Goal: Task Accomplishment & Management: Manage account settings

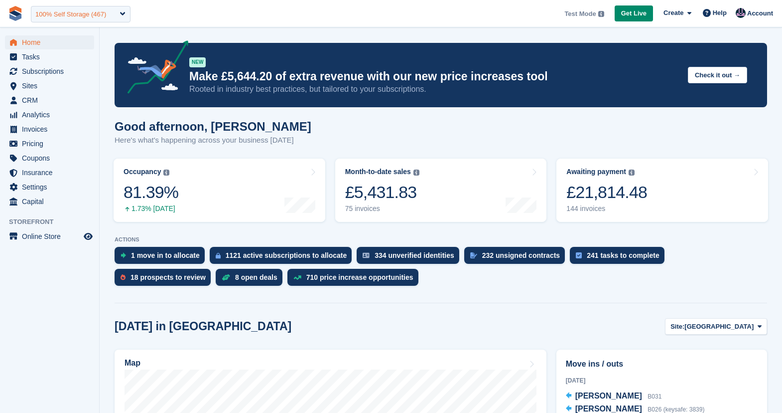
click at [115, 19] on div "100% Self Storage (467)" at bounding box center [81, 14] width 100 height 16
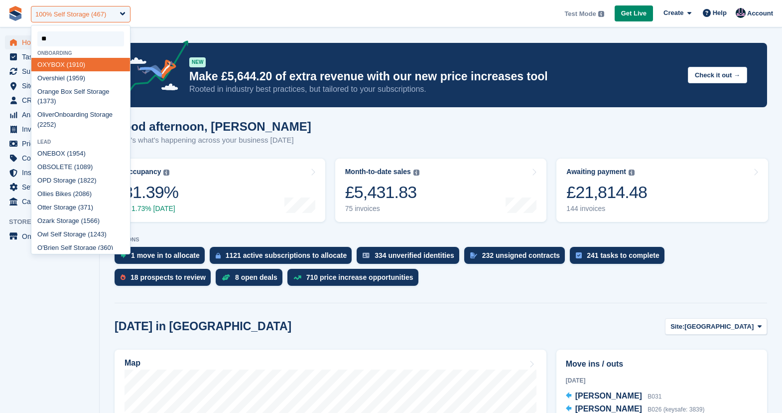
type input "***"
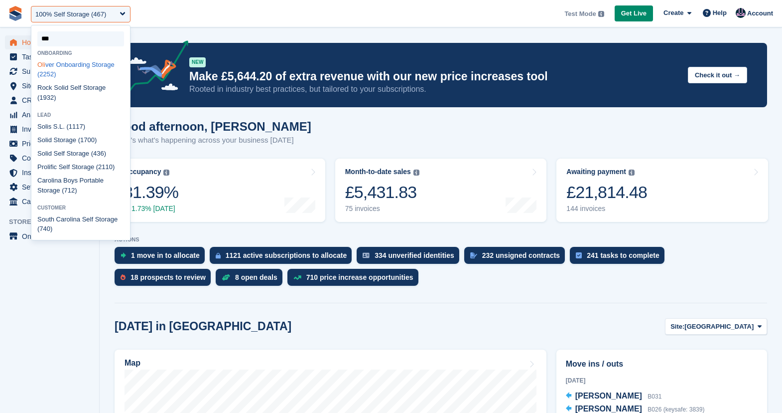
click at [75, 66] on div "Oli ver Onboarding Storage (2252)" at bounding box center [80, 69] width 99 height 23
select select "****"
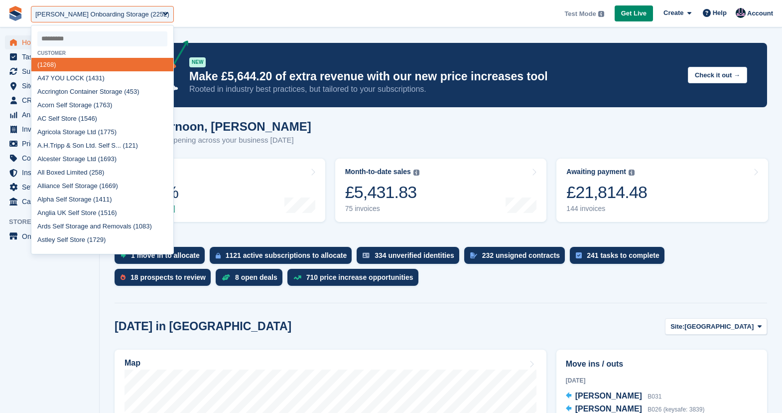
click at [262, 130] on h1 "Good afternoon, Oliver" at bounding box center [213, 126] width 197 height 13
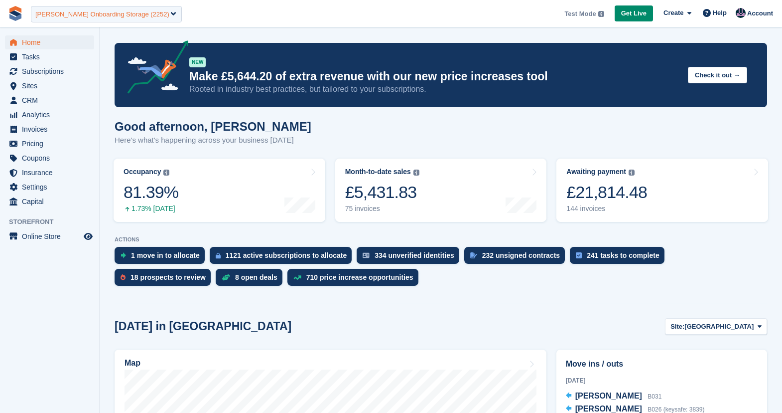
click at [95, 18] on div "Oliver Onboarding Storage (2252)" at bounding box center [102, 14] width 134 height 10
click at [166, 22] on span "**********" at bounding box center [391, 13] width 782 height 27
click at [67, 9] on div "Oliver Onboarding Storage (2252)" at bounding box center [102, 14] width 134 height 10
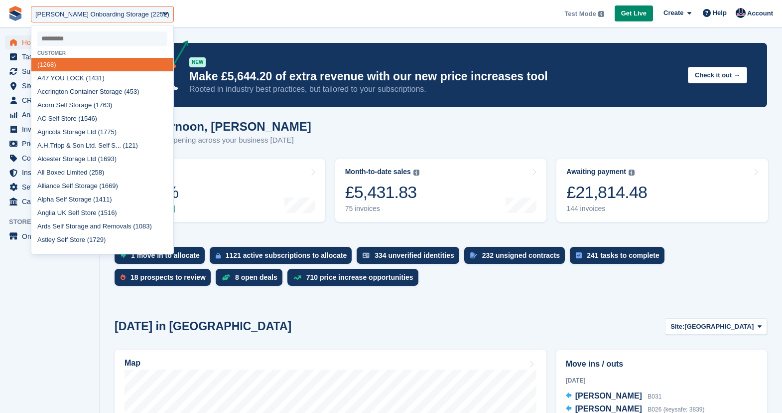
click at [62, 42] on input "select-one" at bounding box center [102, 38] width 130 height 15
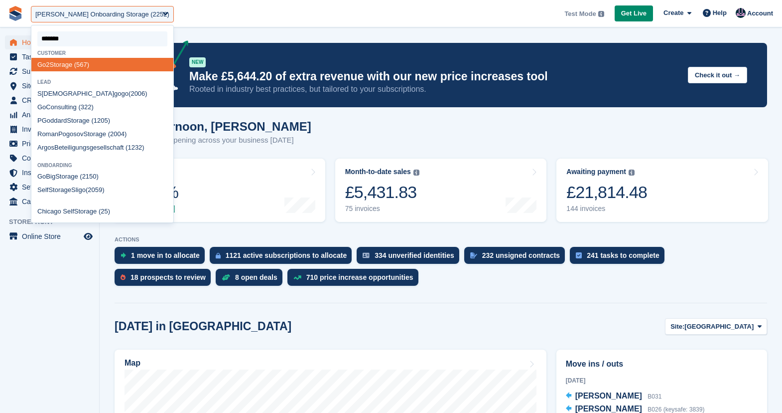
type input "********"
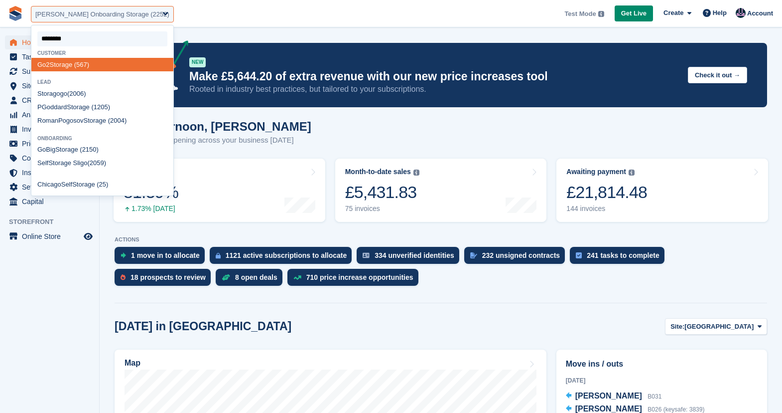
select select "***"
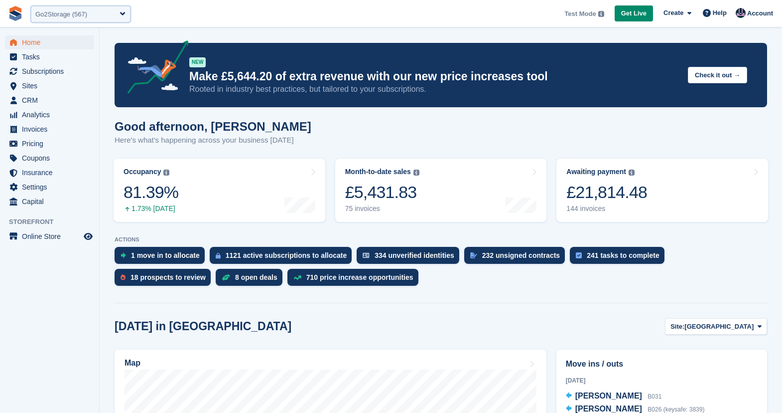
click at [109, 16] on div "Go2Storage (567)" at bounding box center [81, 14] width 100 height 16
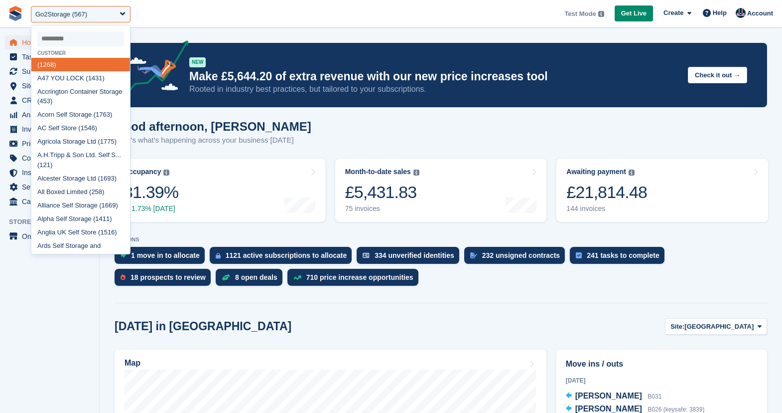
click at [200, 12] on span "**********" at bounding box center [391, 13] width 782 height 27
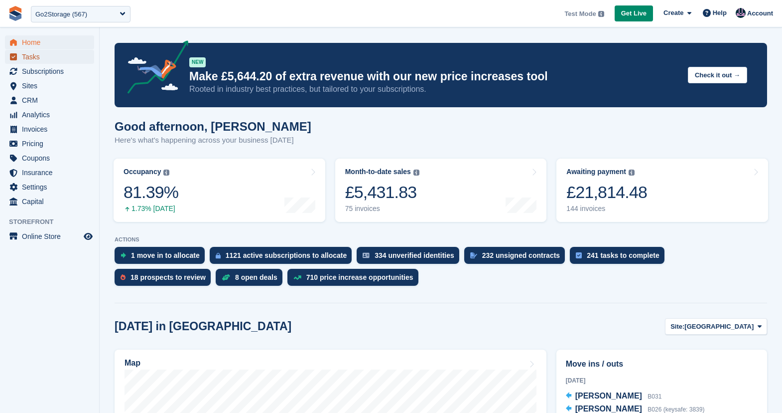
click at [36, 62] on span "Tasks" at bounding box center [52, 57] width 60 height 14
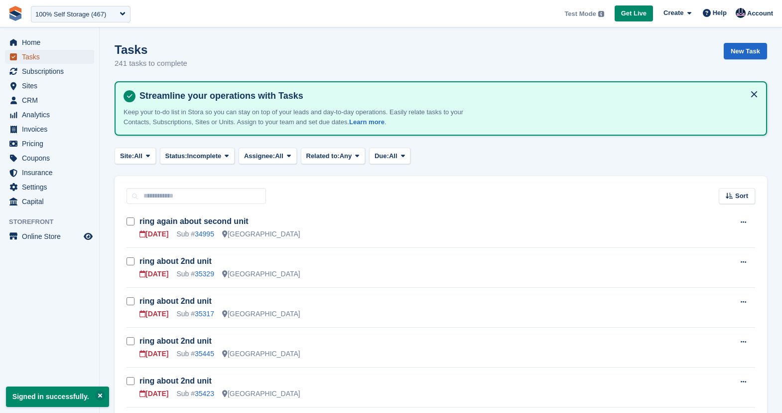
click at [36, 51] on span "Tasks" at bounding box center [52, 57] width 60 height 14
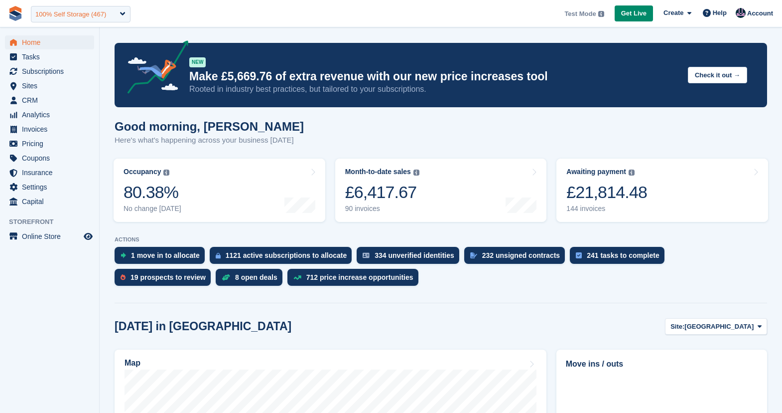
click at [86, 13] on div "100% Self Storage (467)" at bounding box center [70, 14] width 71 height 10
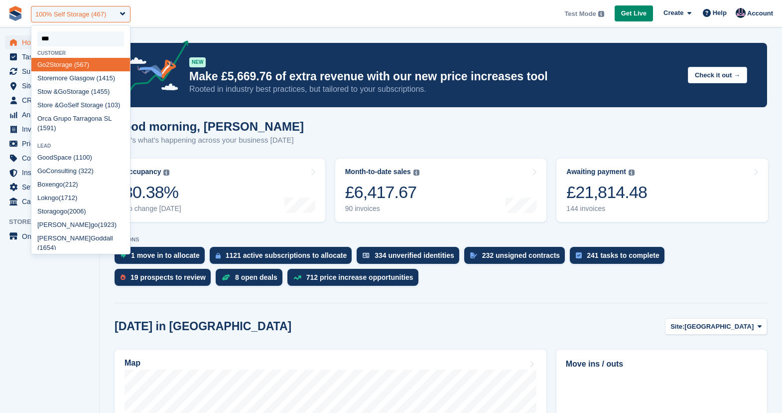
type input "****"
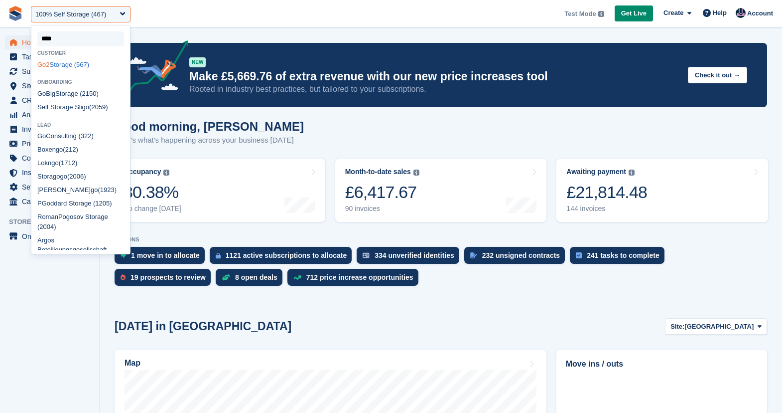
click at [73, 65] on div "Go 2 Storage (567)" at bounding box center [80, 64] width 99 height 13
select select "***"
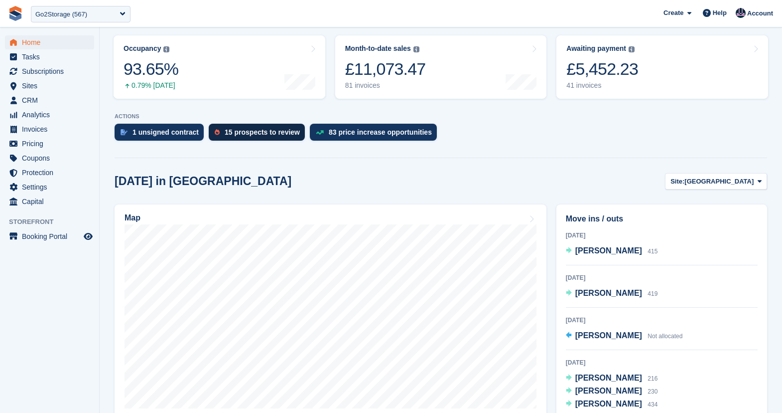
scroll to position [143, 0]
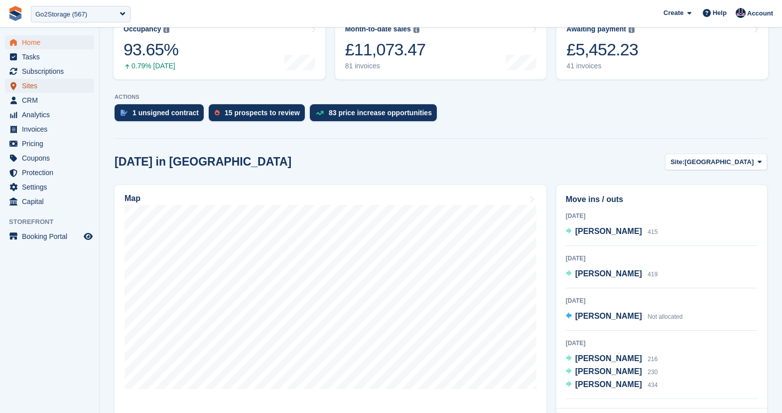
click at [35, 89] on span "Sites" at bounding box center [52, 86] width 60 height 14
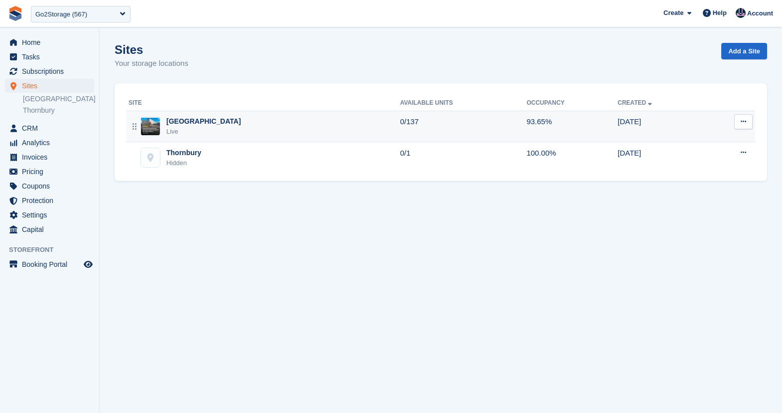
click at [330, 124] on div "Bristol Live" at bounding box center [265, 126] width 272 height 20
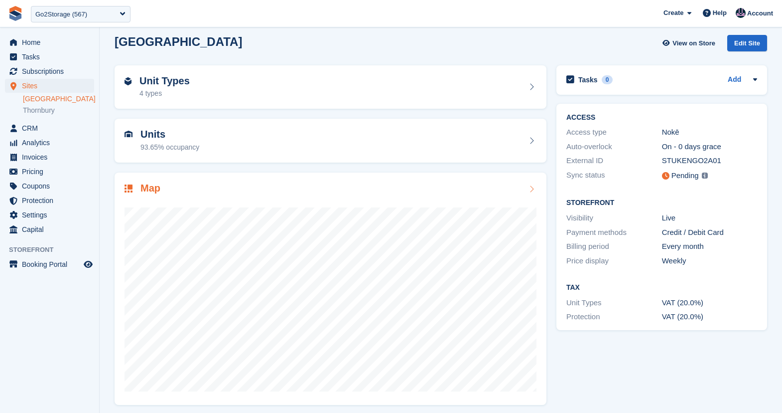
scroll to position [12, 0]
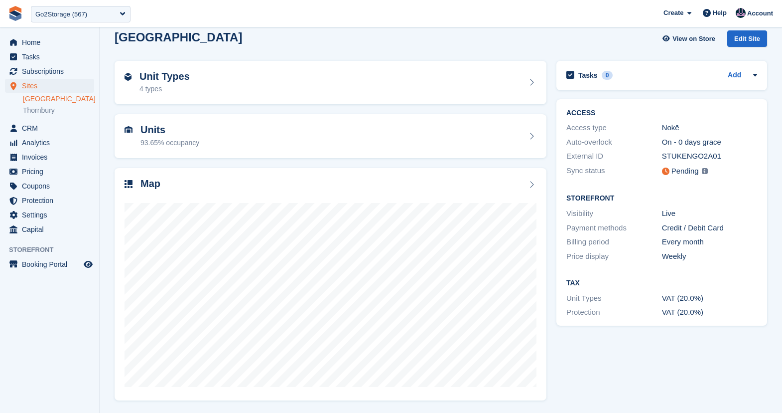
click at [707, 172] on div "Pending Units within this site will be synced with Nokē within 1 minute." at bounding box center [710, 171] width 96 height 12
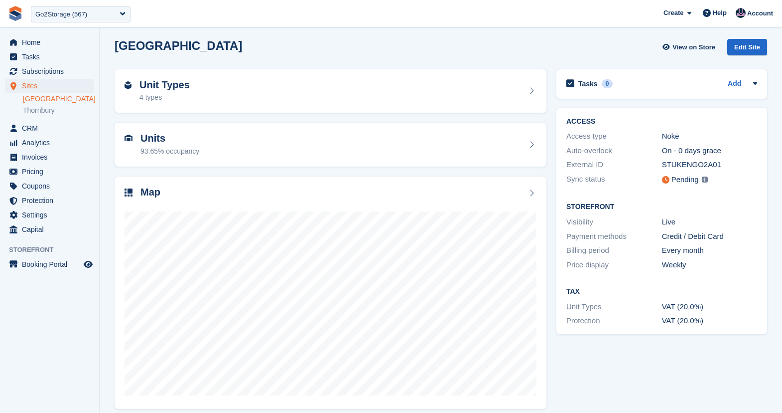
scroll to position [0, 0]
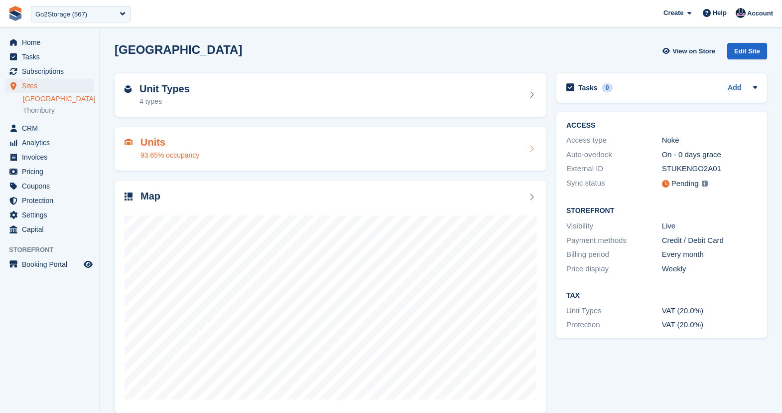
click at [327, 155] on div "Units 93.65% occupancy" at bounding box center [331, 149] width 412 height 24
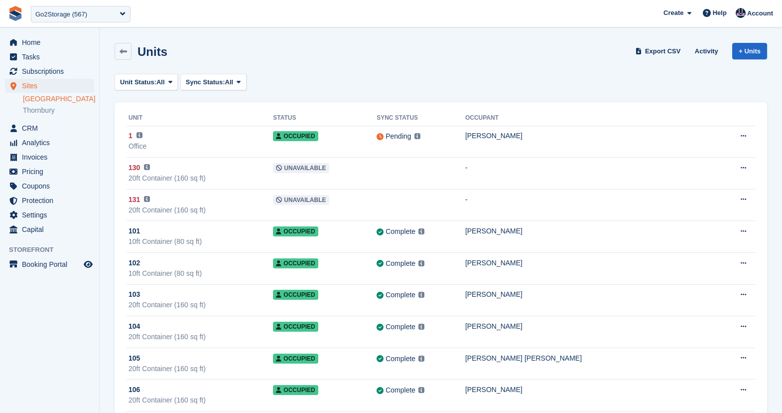
click at [348, 66] on div "Units Export CSV Activity + Units" at bounding box center [441, 53] width 663 height 31
click at [442, 47] on div "Units Export CSV Activity + Units" at bounding box center [441, 51] width 653 height 17
click at [152, 87] on button "Unit Status: All" at bounding box center [146, 82] width 63 height 16
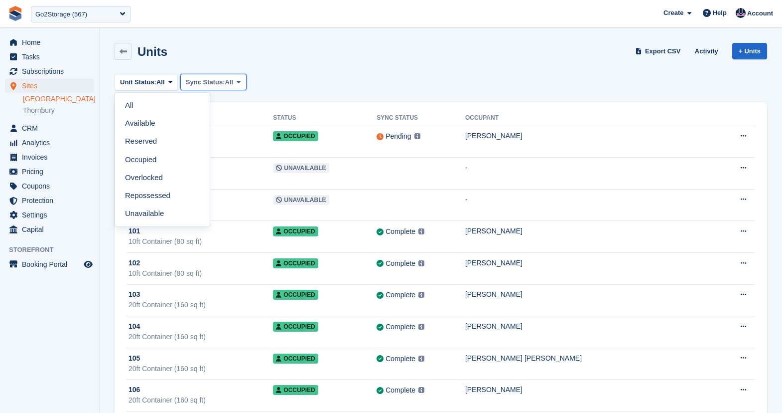
click at [220, 84] on span "Sync Status:" at bounding box center [205, 82] width 39 height 10
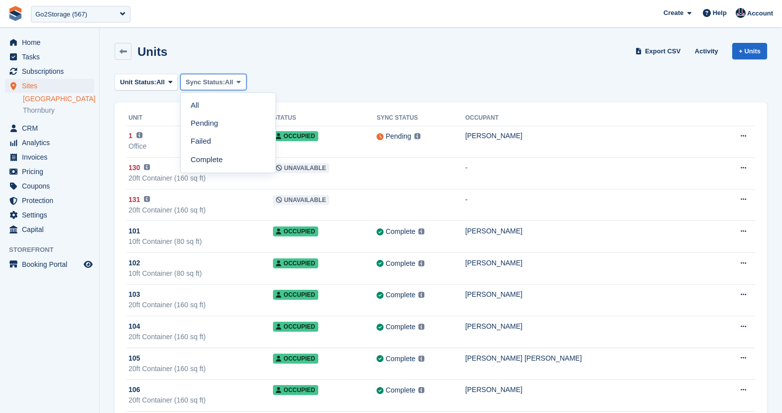
click at [220, 84] on span "Sync Status:" at bounding box center [205, 82] width 39 height 10
click at [353, 67] on div "Units Export CSV Activity + Units" at bounding box center [441, 53] width 663 height 31
click at [132, 54] on div "Units" at bounding box center [150, 51] width 36 height 13
click at [127, 53] on link at bounding box center [123, 51] width 17 height 17
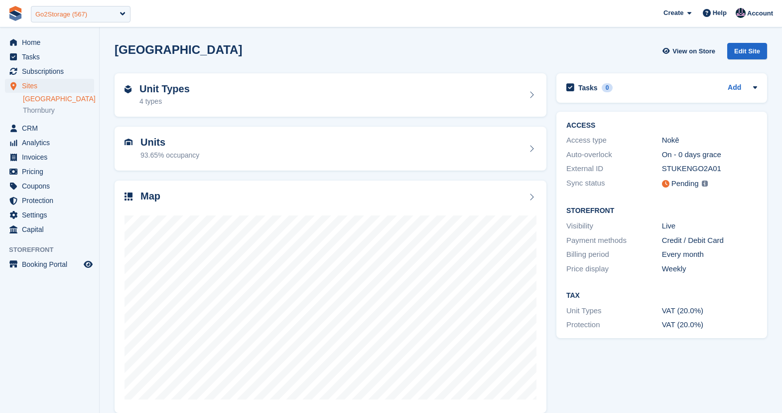
drag, startPoint x: 0, startPoint y: 0, endPoint x: 109, endPoint y: 12, distance: 109.3
click at [109, 14] on div "Go2Storage (567)" at bounding box center [81, 14] width 100 height 16
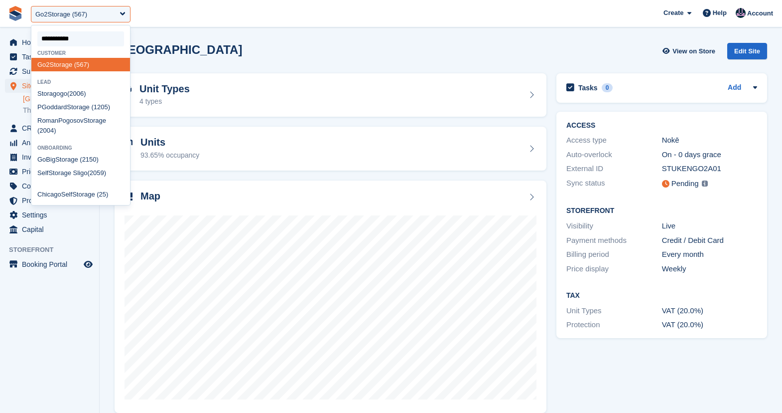
type input "**********"
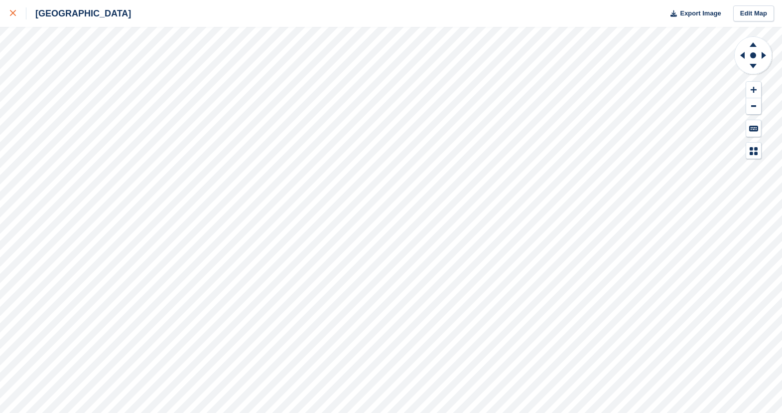
click at [4, 14] on link at bounding box center [13, 13] width 26 height 27
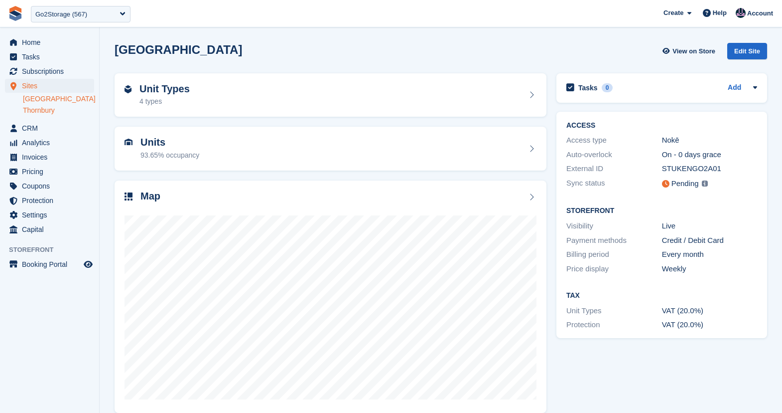
click at [37, 110] on link "Thornbury" at bounding box center [58, 110] width 71 height 9
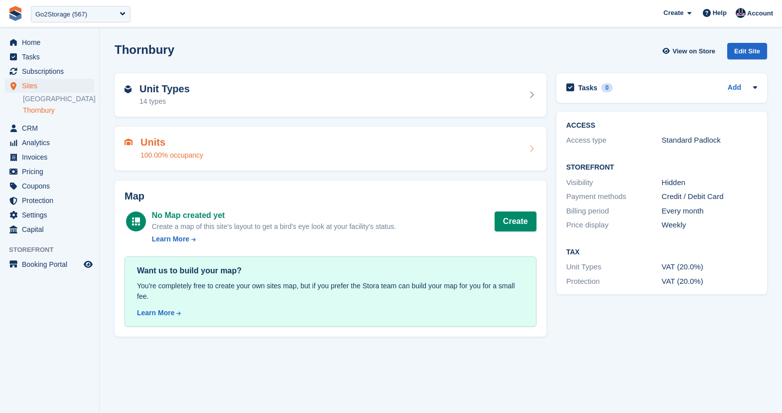
click at [188, 153] on div "100.00% occupancy" at bounding box center [172, 155] width 63 height 10
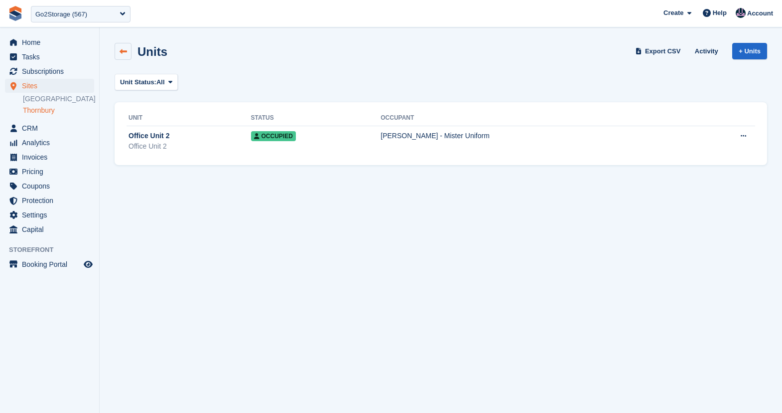
click at [123, 52] on icon at bounding box center [123, 51] width 7 height 7
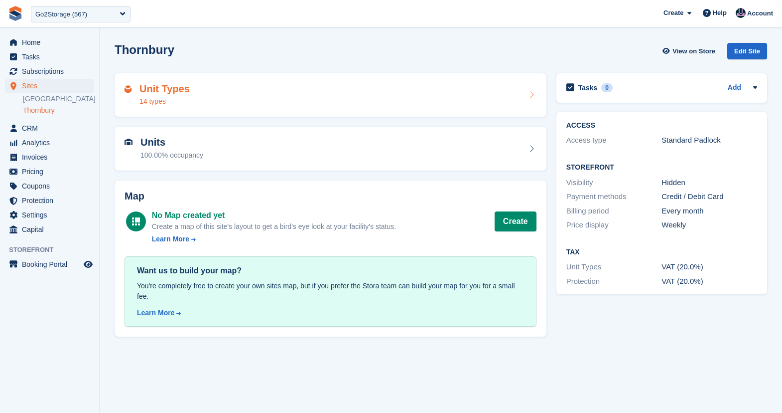
click at [214, 106] on div "Unit Types 14 types" at bounding box center [331, 95] width 412 height 24
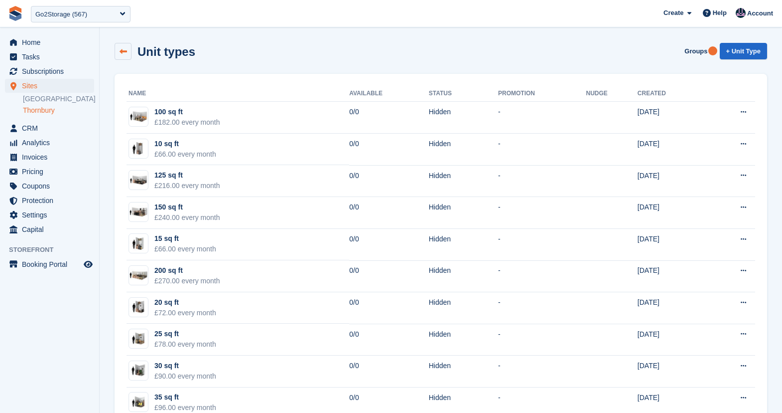
click at [122, 56] on link at bounding box center [123, 51] width 17 height 17
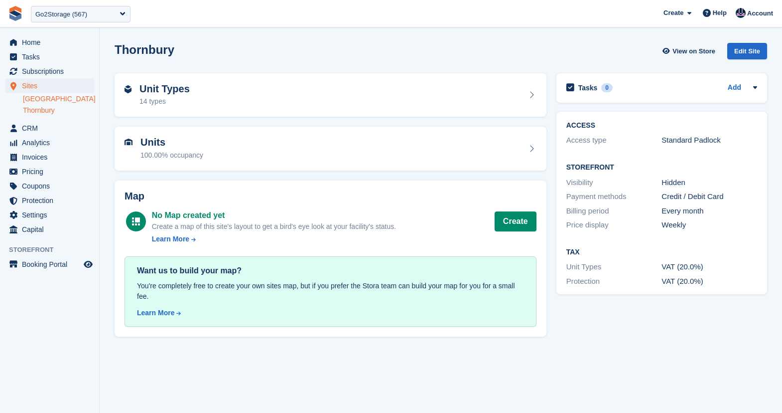
click at [37, 100] on link "[GEOGRAPHIC_DATA]" at bounding box center [58, 98] width 71 height 9
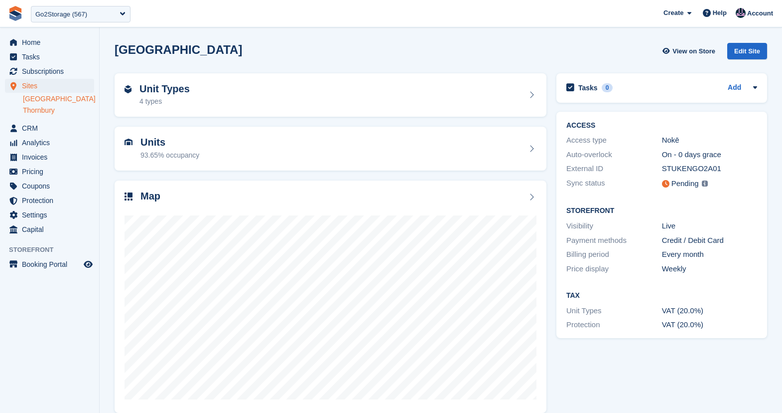
click at [37, 108] on link "Thornbury" at bounding box center [58, 110] width 71 height 9
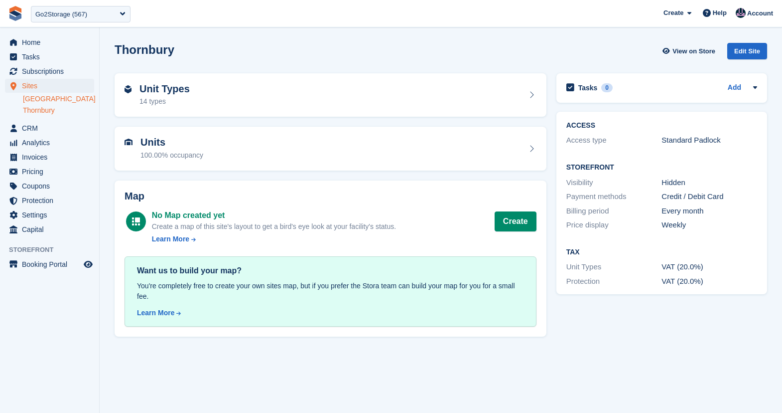
click at [31, 97] on link "[GEOGRAPHIC_DATA]" at bounding box center [58, 98] width 71 height 9
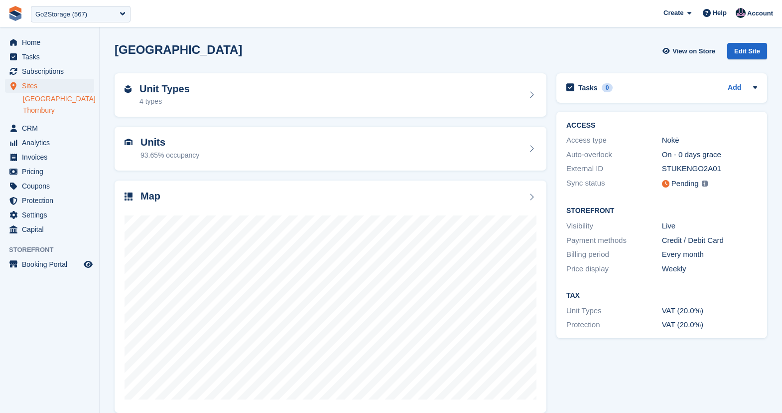
click at [66, 111] on link "Thornbury" at bounding box center [58, 110] width 71 height 9
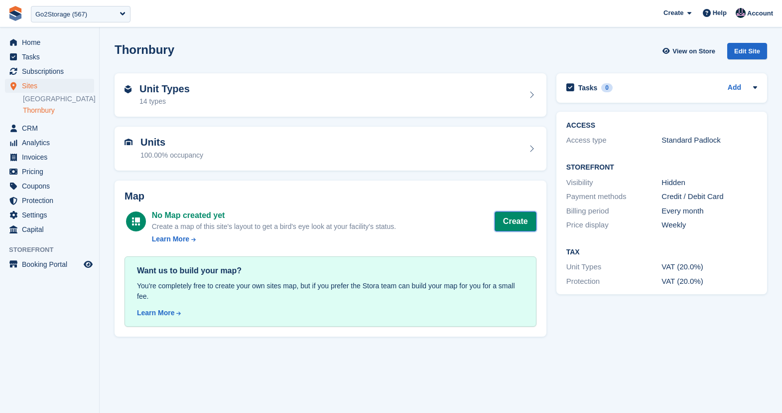
click at [520, 224] on button "Create" at bounding box center [516, 221] width 42 height 20
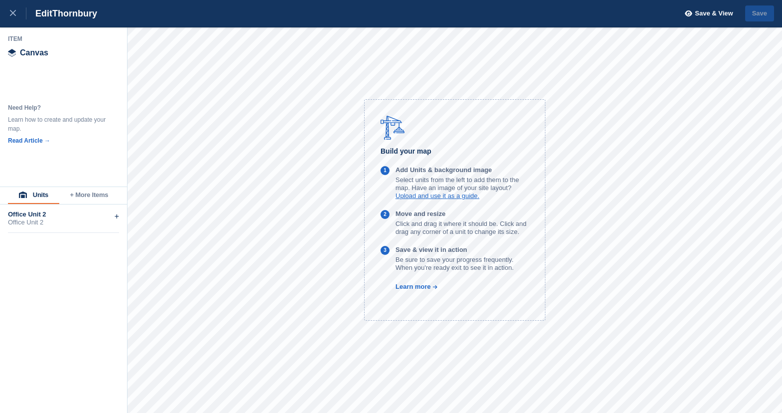
click at [37, 194] on button "Units" at bounding box center [33, 195] width 51 height 17
click at [84, 285] on div "Units + More Items Office Unit 2 Office Unit 2 +" at bounding box center [63, 296] width 127 height 221
click at [29, 198] on button "Units" at bounding box center [33, 195] width 51 height 17
click at [75, 196] on button "+ More Items" at bounding box center [89, 195] width 60 height 17
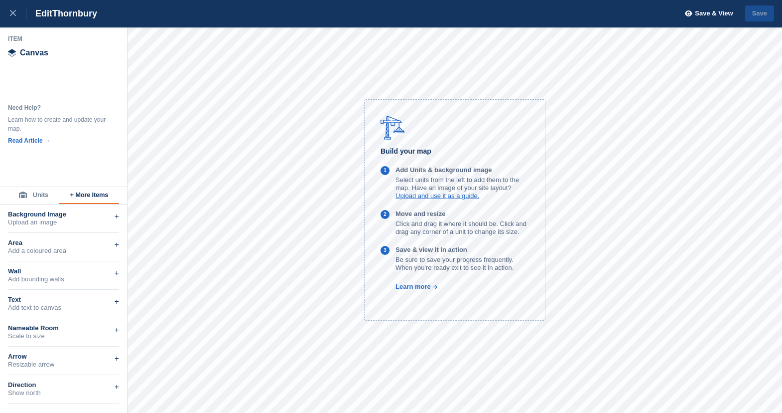
click at [32, 196] on button "Units" at bounding box center [33, 195] width 51 height 17
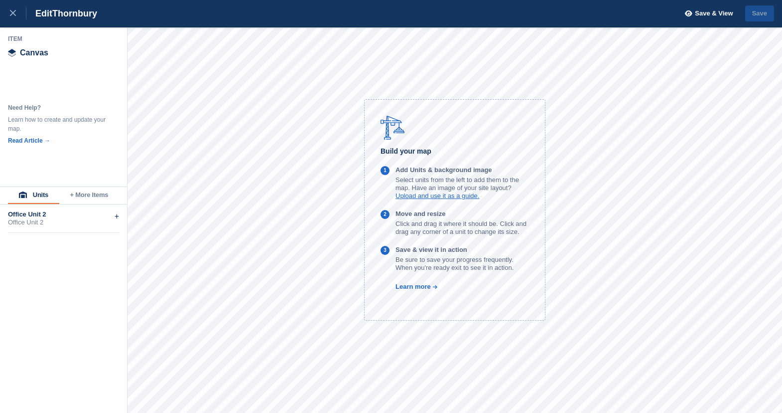
click at [79, 199] on button "+ More Items" at bounding box center [89, 195] width 60 height 17
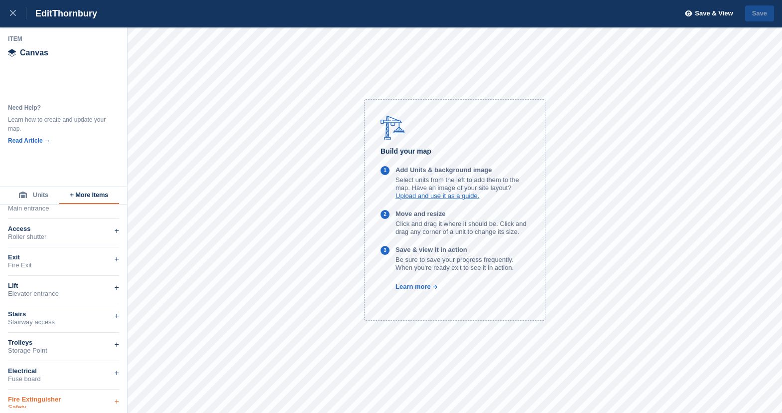
scroll to position [344, 0]
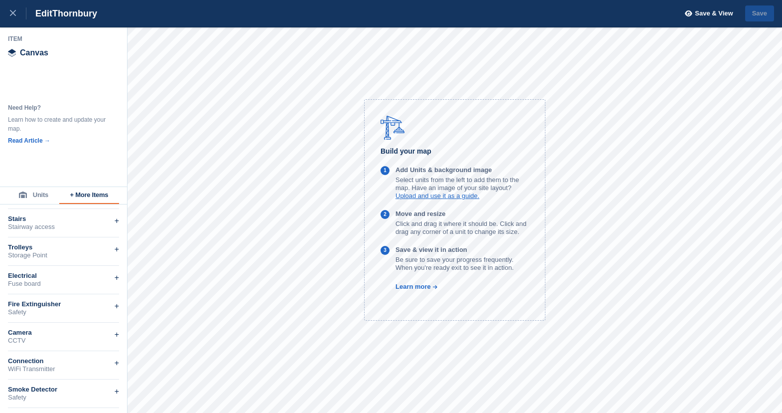
click at [31, 194] on button "Units" at bounding box center [33, 195] width 51 height 17
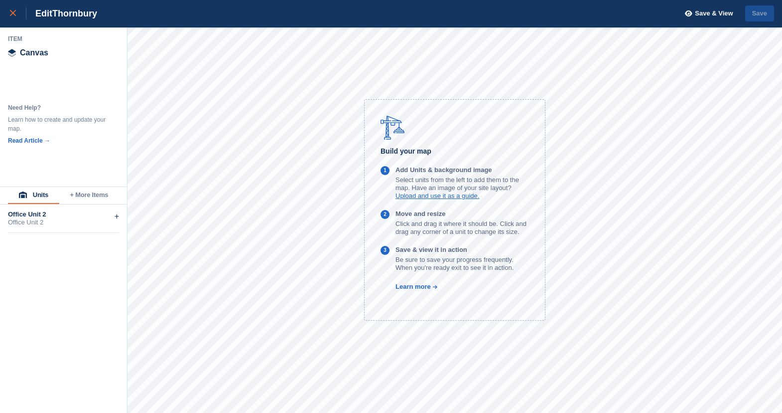
click at [10, 8] on div at bounding box center [18, 13] width 16 height 12
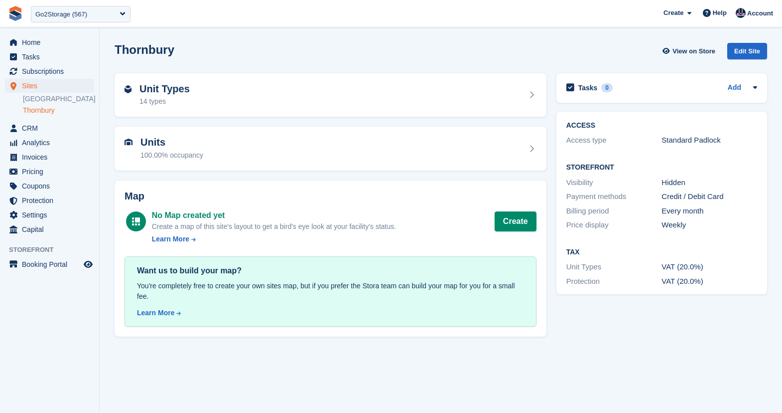
click at [299, 31] on section "Thornbury View on Store Edit Site Unit Types 14 types Units 100.00% occupancy M…" at bounding box center [441, 206] width 683 height 413
click at [159, 51] on h2 "Thornbury" at bounding box center [145, 49] width 60 height 13
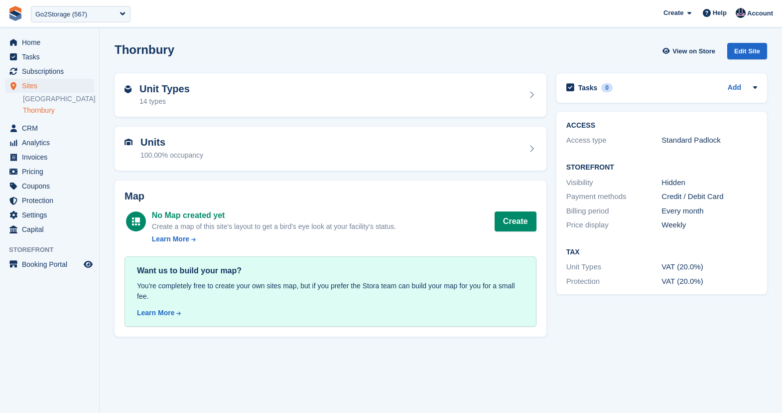
click at [367, 44] on div "Thornbury View on Store Edit Site" at bounding box center [441, 51] width 653 height 16
click at [37, 40] on span "Home" at bounding box center [52, 42] width 60 height 14
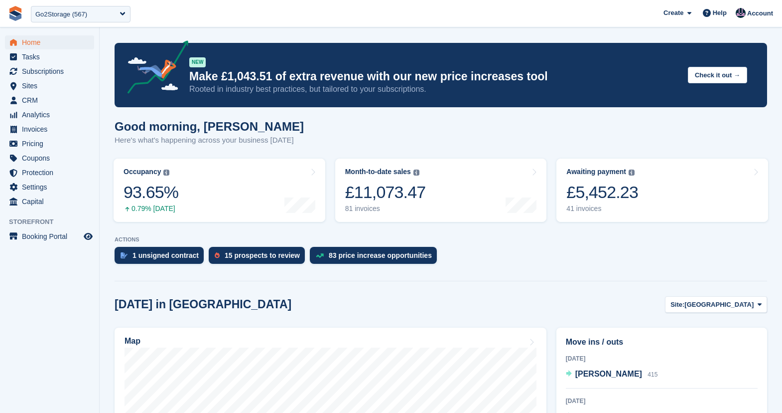
click at [182, 128] on h1 "Good morning, Oliver" at bounding box center [209, 126] width 189 height 13
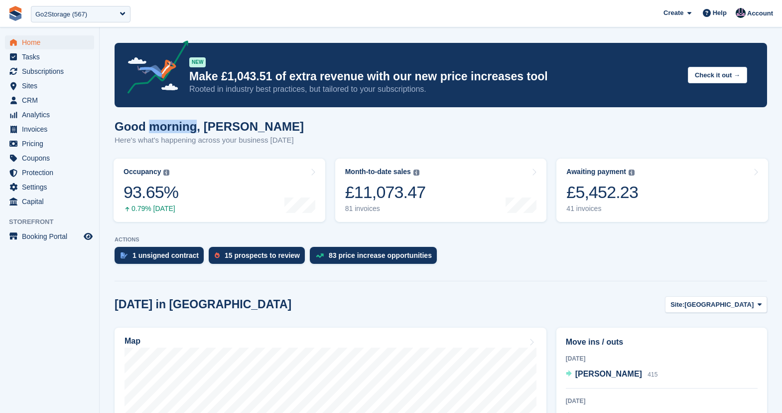
click at [182, 128] on h1 "Good morning, Oliver" at bounding box center [209, 126] width 189 height 13
click at [216, 130] on h1 "Good morning, Oliver" at bounding box center [209, 126] width 189 height 13
click at [117, 125] on h1 "Good morning, Oliver" at bounding box center [209, 126] width 189 height 13
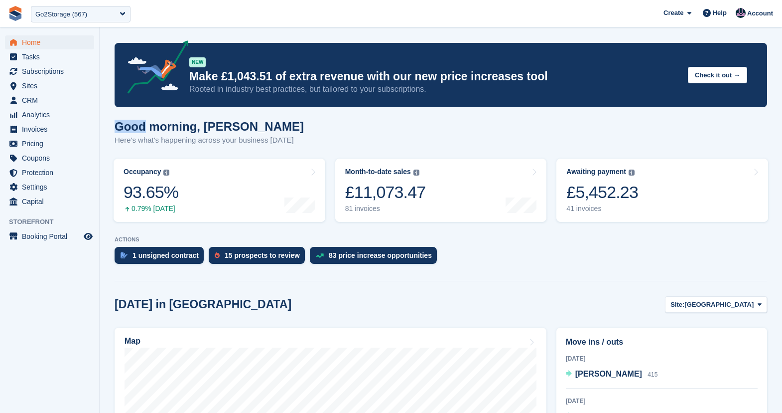
click at [117, 125] on h1 "Good morning, Oliver" at bounding box center [209, 126] width 189 height 13
click at [511, 33] on section "NEW Make £1,043.51 of extra revenue with our new price increases tool Rooted in…" at bounding box center [441, 397] width 683 height 794
click at [34, 83] on span "Sites" at bounding box center [52, 86] width 60 height 14
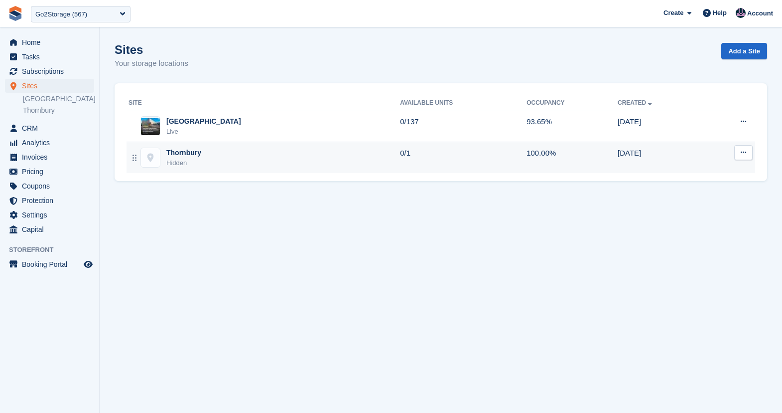
click at [215, 161] on div "Thornbury Hidden" at bounding box center [265, 157] width 272 height 20
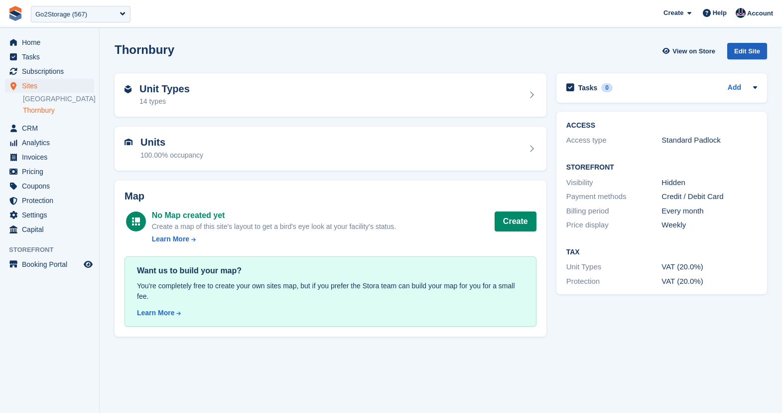
click at [748, 49] on div "Edit Site" at bounding box center [747, 51] width 40 height 16
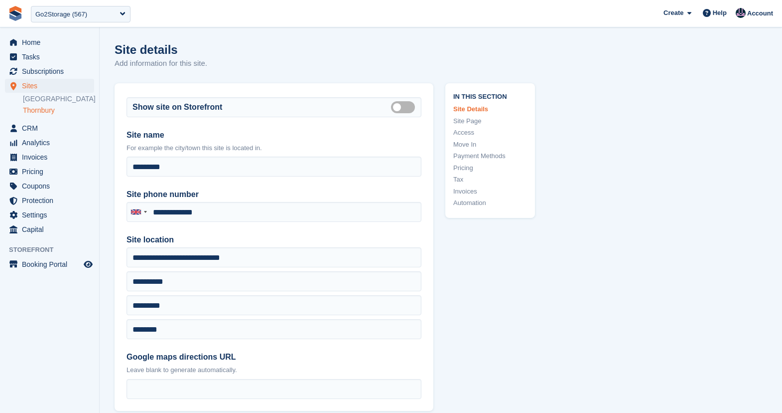
type input "**********"
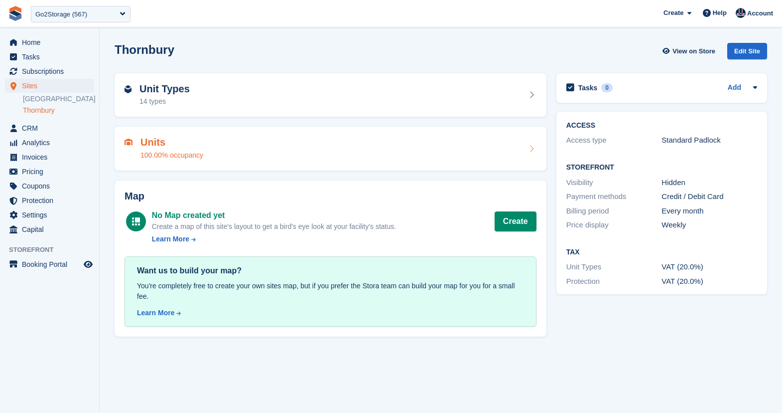
click at [188, 142] on h2 "Units" at bounding box center [172, 142] width 63 height 11
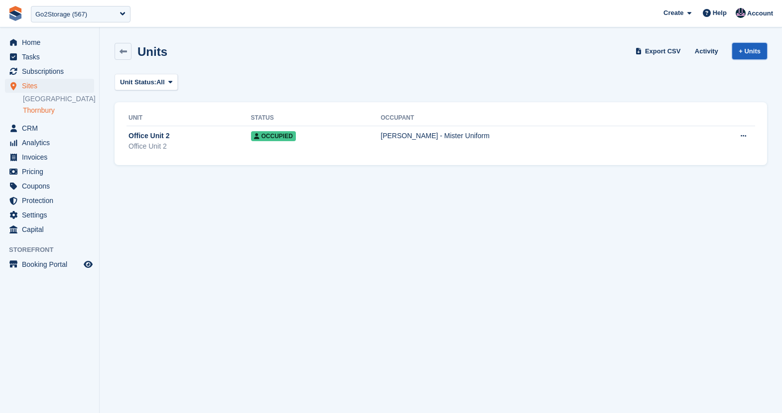
click at [747, 56] on link "+ Units" at bounding box center [749, 51] width 35 height 16
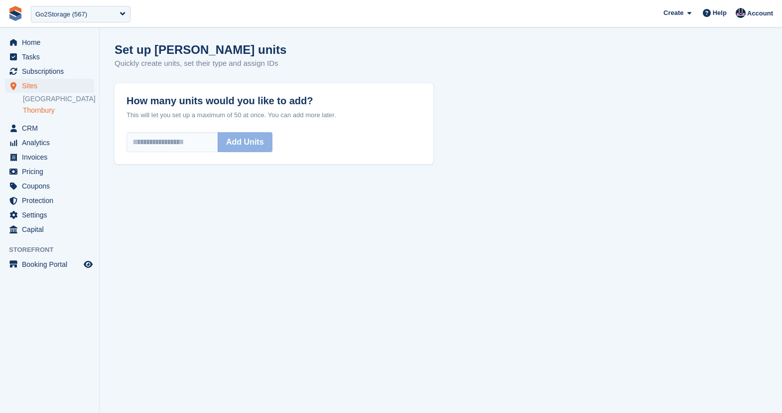
click at [140, 61] on p "Quickly create units, set their type and assign IDs" at bounding box center [201, 63] width 172 height 11
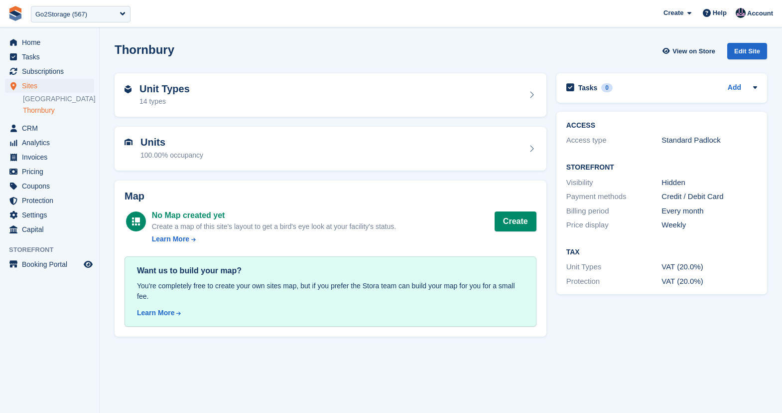
click at [311, 44] on div "Thornbury View on Store Edit Site" at bounding box center [441, 51] width 653 height 16
click at [276, 154] on div "Units 100.00% occupancy" at bounding box center [331, 149] width 412 height 24
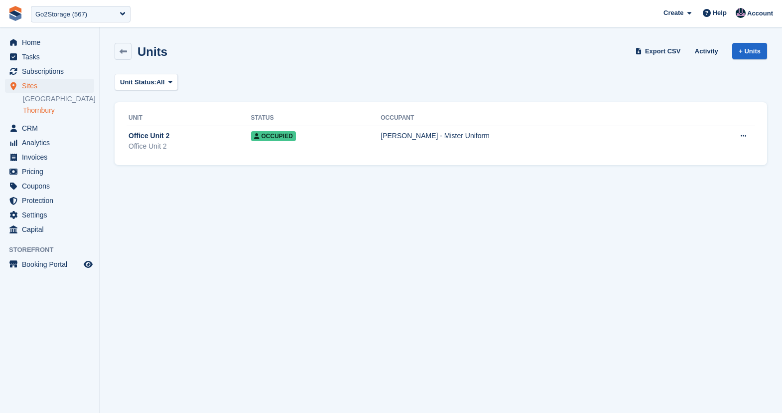
click at [435, 269] on section "Units Export CSV Activity + Units Unit Status: All All Available Reserved Occup…" at bounding box center [441, 206] width 683 height 413
click at [728, 48] on div "Export CSV Activity + Units" at bounding box center [701, 53] width 134 height 20
click at [743, 50] on link "+ Units" at bounding box center [749, 51] width 35 height 16
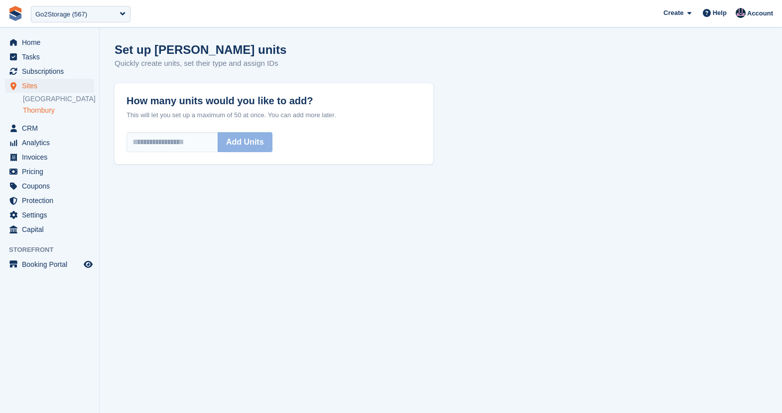
drag, startPoint x: 118, startPoint y: 64, endPoint x: 289, endPoint y: 64, distance: 171.4
click at [289, 64] on div "Set up Thornbury's units Quickly create units, set their type and assign IDs" at bounding box center [441, 62] width 653 height 38
copy p "Quickly create units, set their type and assign IDs"
click at [337, 68] on div "Set up Thornbury's units Quickly create units, set their type and assign IDs" at bounding box center [441, 62] width 653 height 38
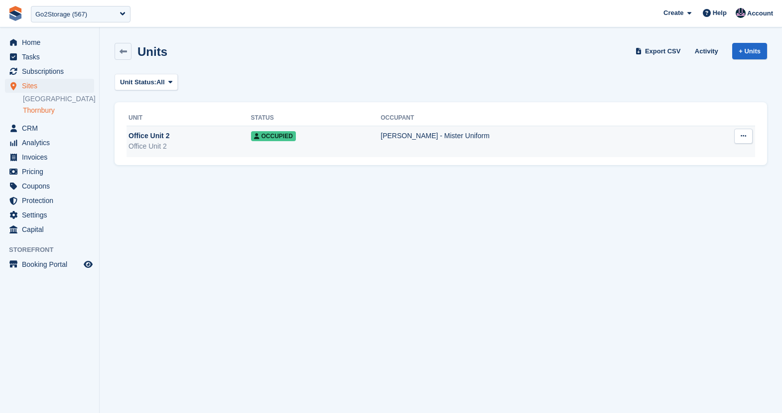
click at [194, 139] on div "Office Unit 2" at bounding box center [190, 136] width 123 height 10
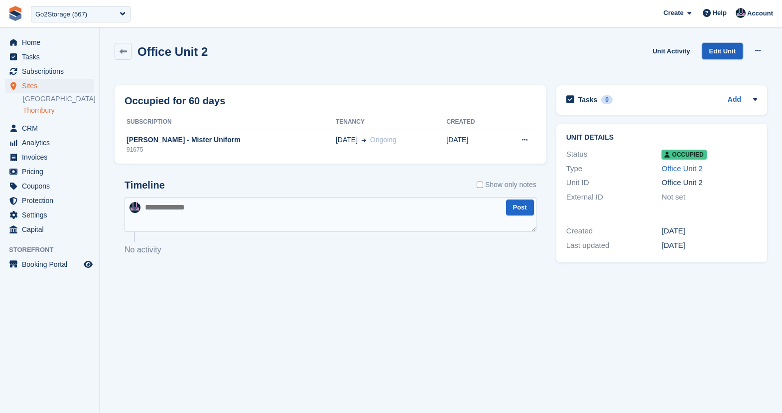
click at [715, 56] on link "Edit Unit" at bounding box center [723, 51] width 40 height 16
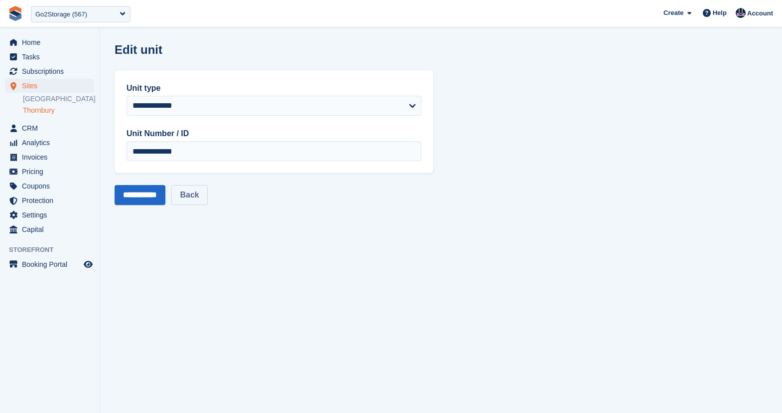
click at [198, 195] on link "Back" at bounding box center [189, 195] width 36 height 20
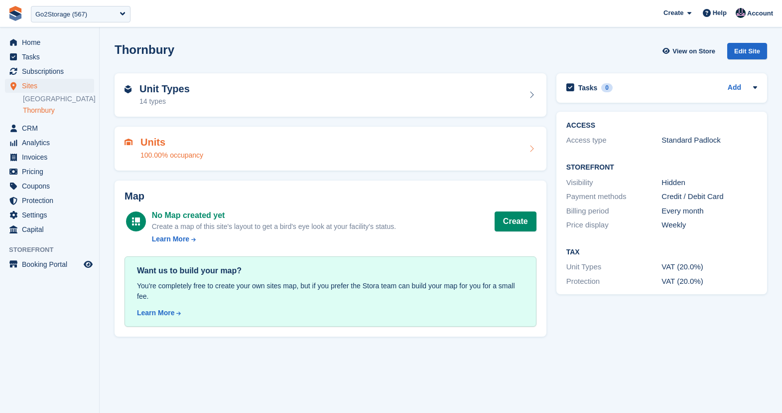
click at [261, 147] on div "Units 100.00% occupancy" at bounding box center [331, 149] width 412 height 24
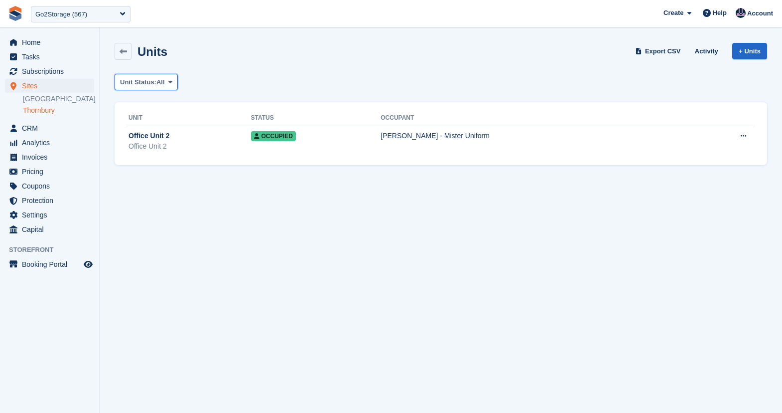
click at [170, 84] on button "Unit Status: All" at bounding box center [146, 82] width 63 height 16
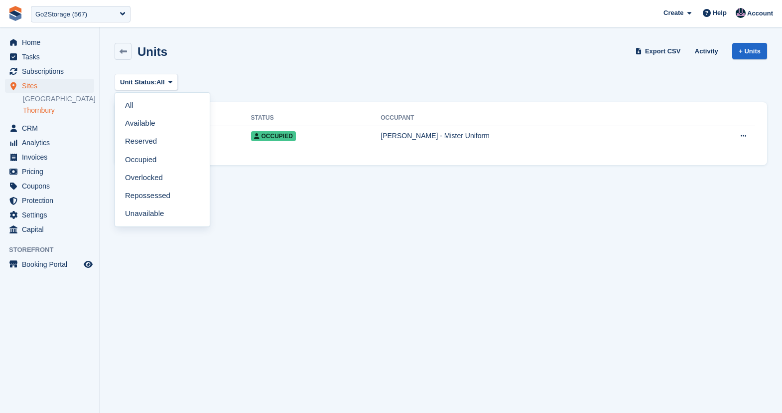
click at [252, 64] on div "Units Export CSV Activity + Units" at bounding box center [441, 53] width 663 height 31
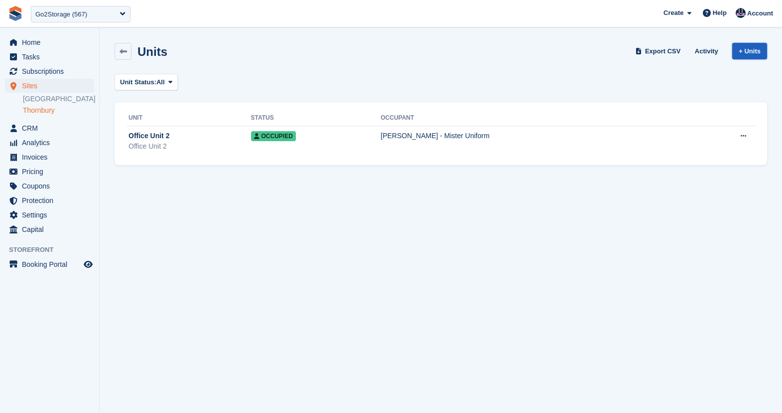
click at [745, 47] on link "+ Units" at bounding box center [749, 51] width 35 height 16
click at [258, 225] on section "Units Export CSV Activity + Units Unit Status: All All Available Reserved Occup…" at bounding box center [441, 206] width 683 height 413
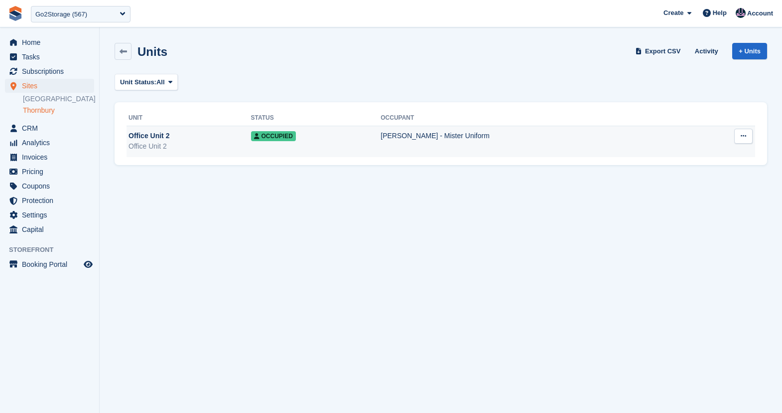
click at [183, 142] on div "Office Unit 2" at bounding box center [190, 146] width 123 height 10
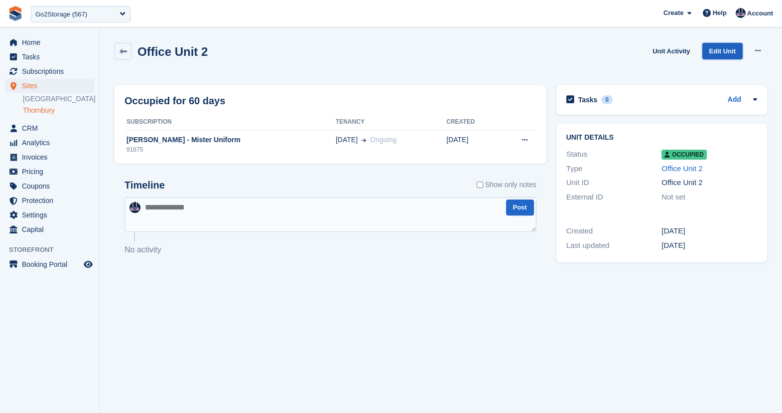
click at [722, 53] on link "Edit Unit" at bounding box center [723, 51] width 40 height 16
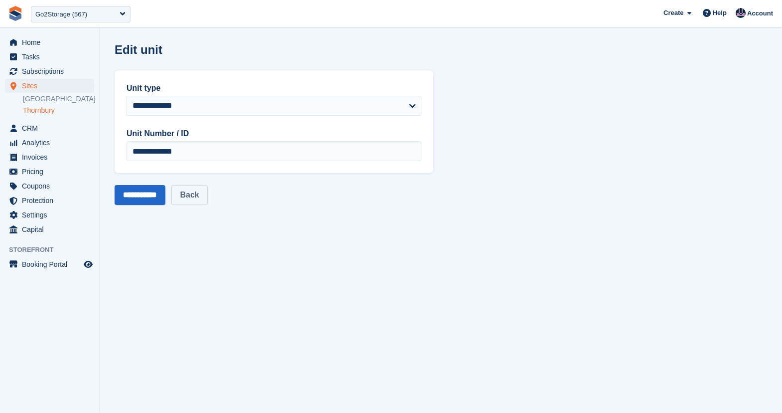
click at [206, 198] on link "Back" at bounding box center [189, 195] width 36 height 20
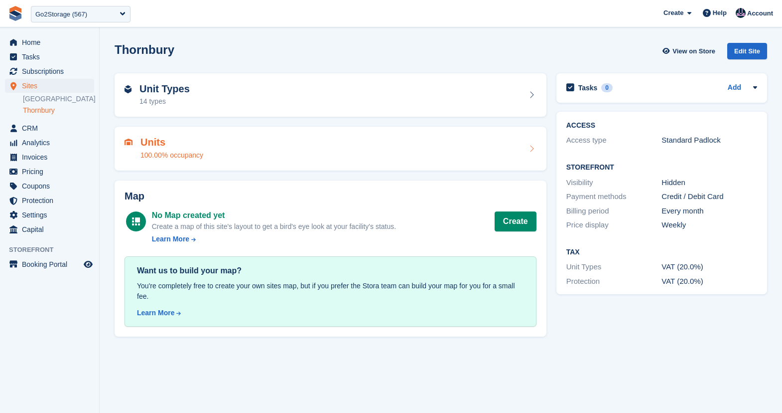
click at [438, 156] on div "Units 100.00% occupancy" at bounding box center [331, 149] width 412 height 24
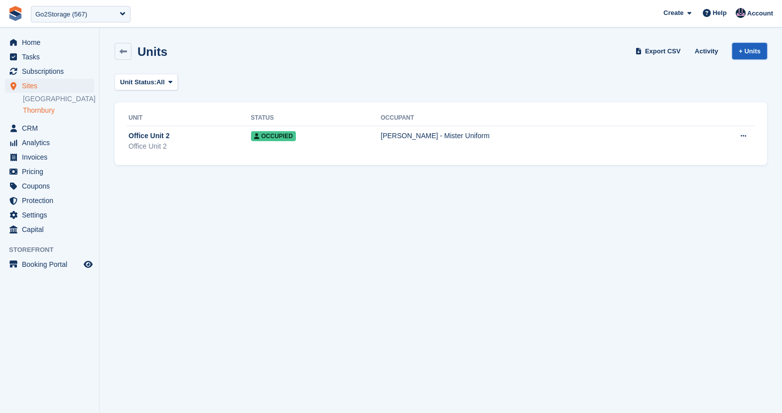
click at [743, 52] on link "+ Units" at bounding box center [749, 51] width 35 height 16
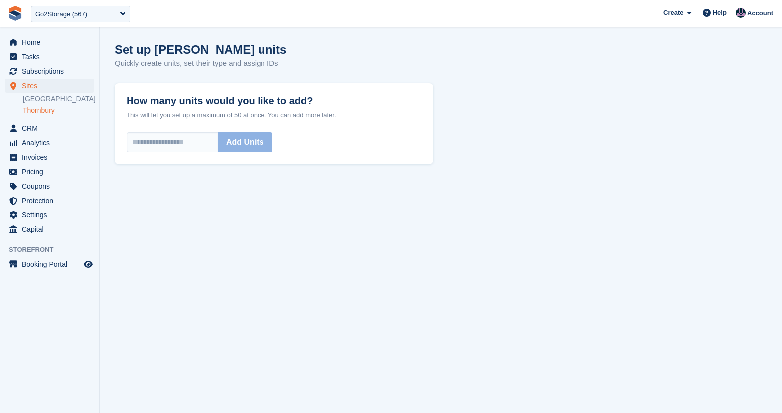
click at [415, 269] on section "Set up [PERSON_NAME] units Quickly create units, set their type and assign IDs …" at bounding box center [441, 206] width 683 height 413
